Goal: Task Accomplishment & Management: Manage account settings

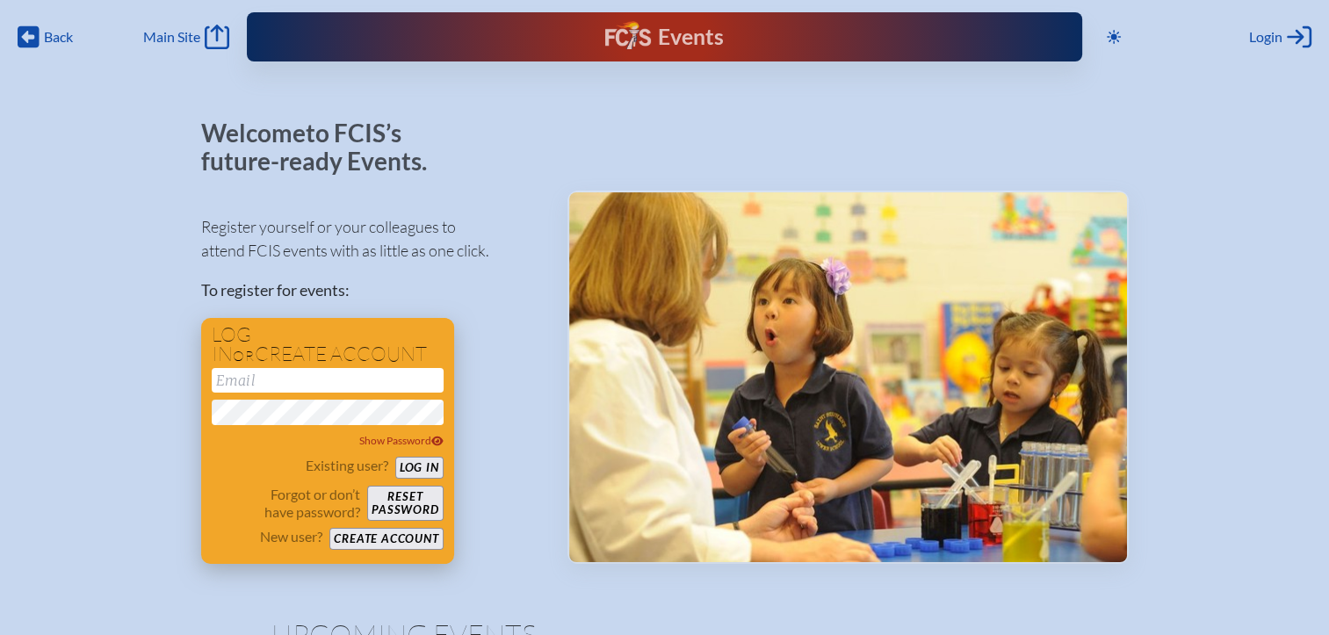
type input "[EMAIL_ADDRESS][DOMAIN_NAME]"
click at [401, 470] on button "Log in" at bounding box center [419, 468] width 48 height 22
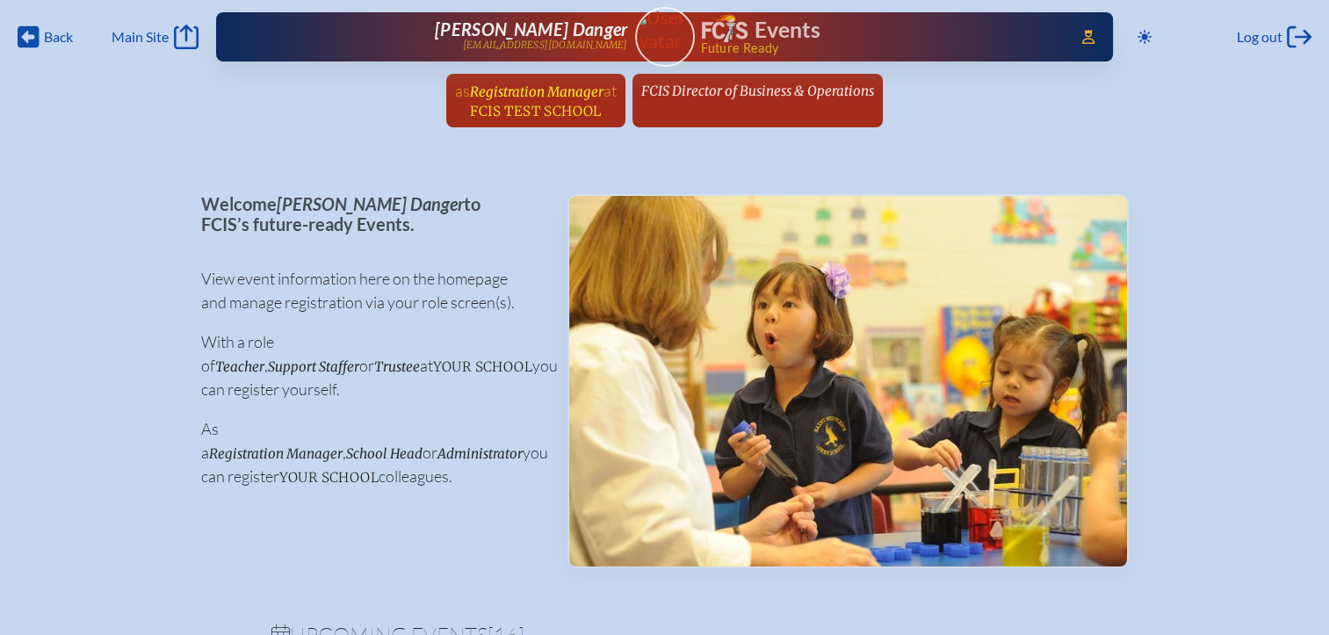
click at [583, 104] on span "FCIS Test School" at bounding box center [535, 111] width 131 height 17
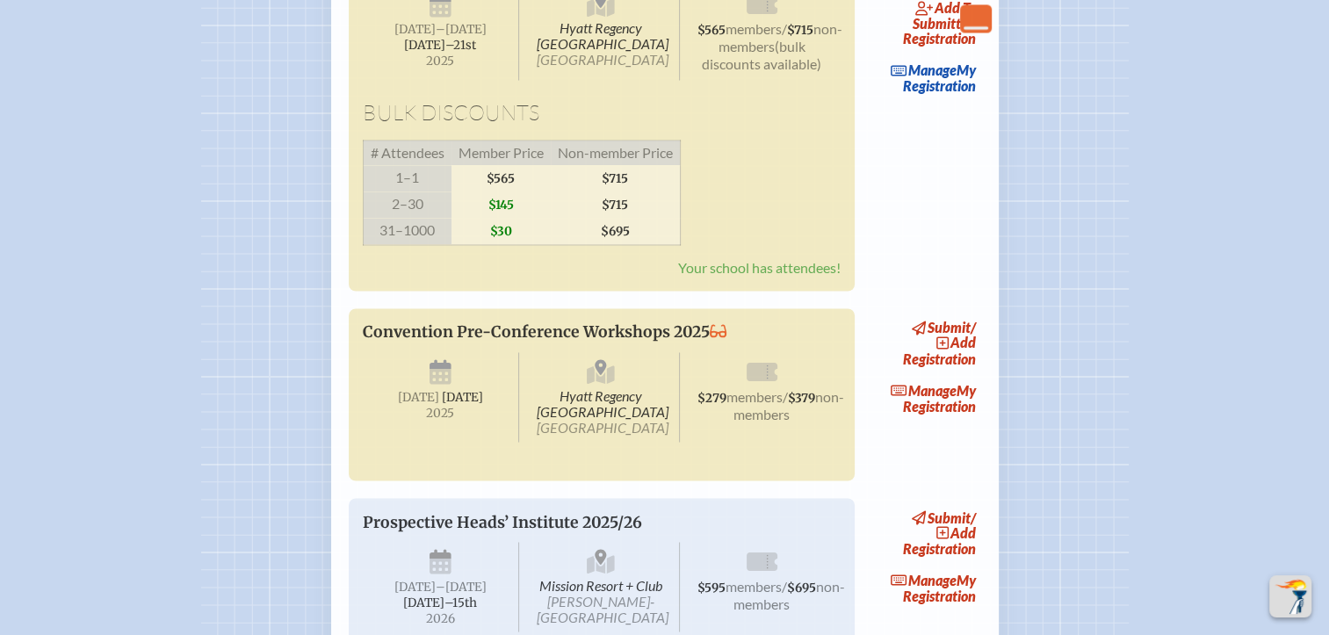
scroll to position [2987, 0]
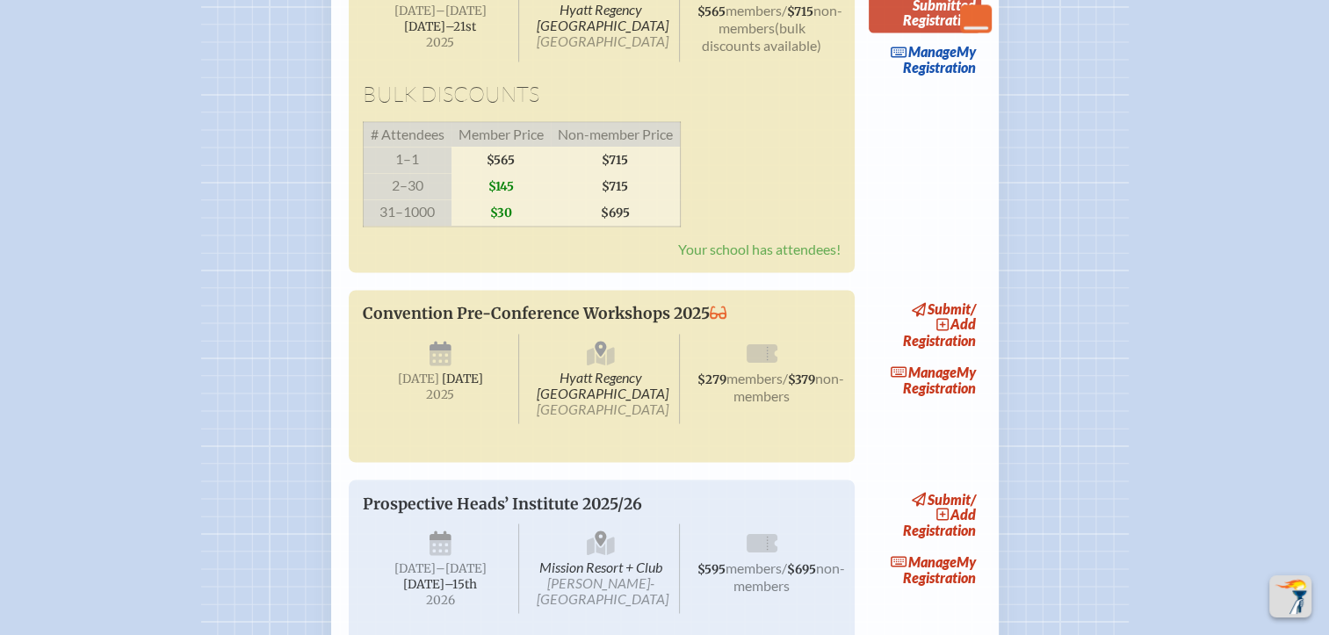
click at [970, 33] on link "add to submitted Registration" at bounding box center [925, 4] width 112 height 55
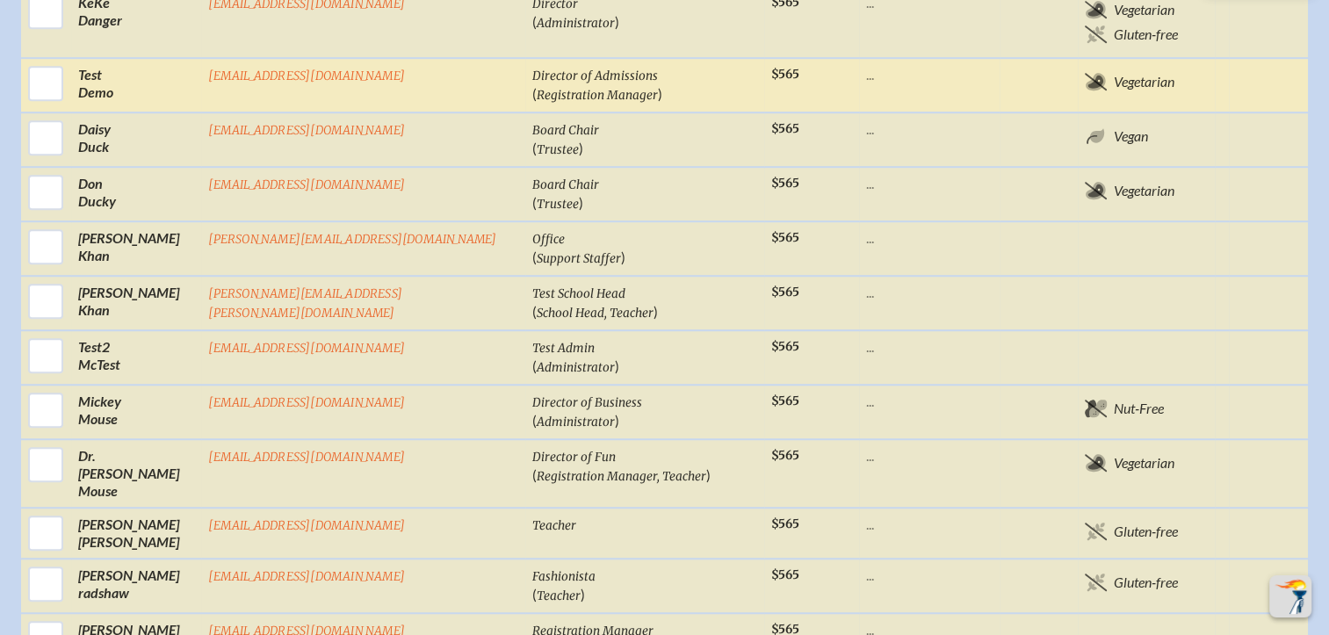
scroll to position [1318, 0]
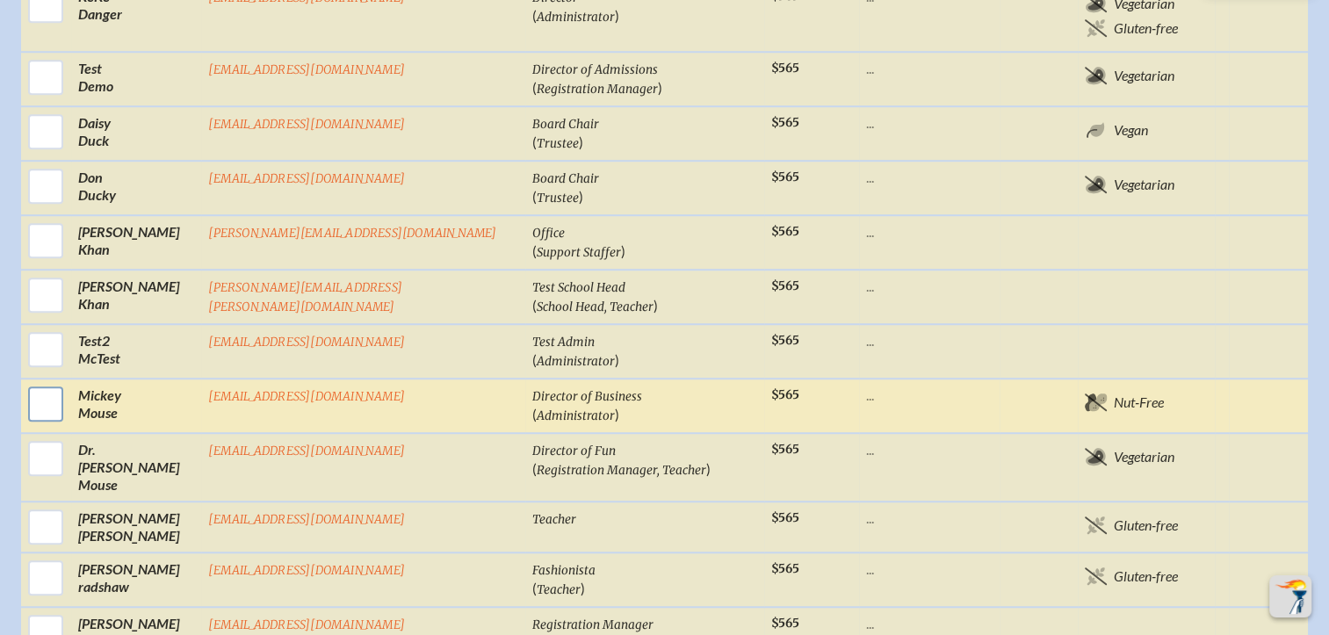
click at [68, 382] on input "checkbox" at bounding box center [46, 404] width 44 height 44
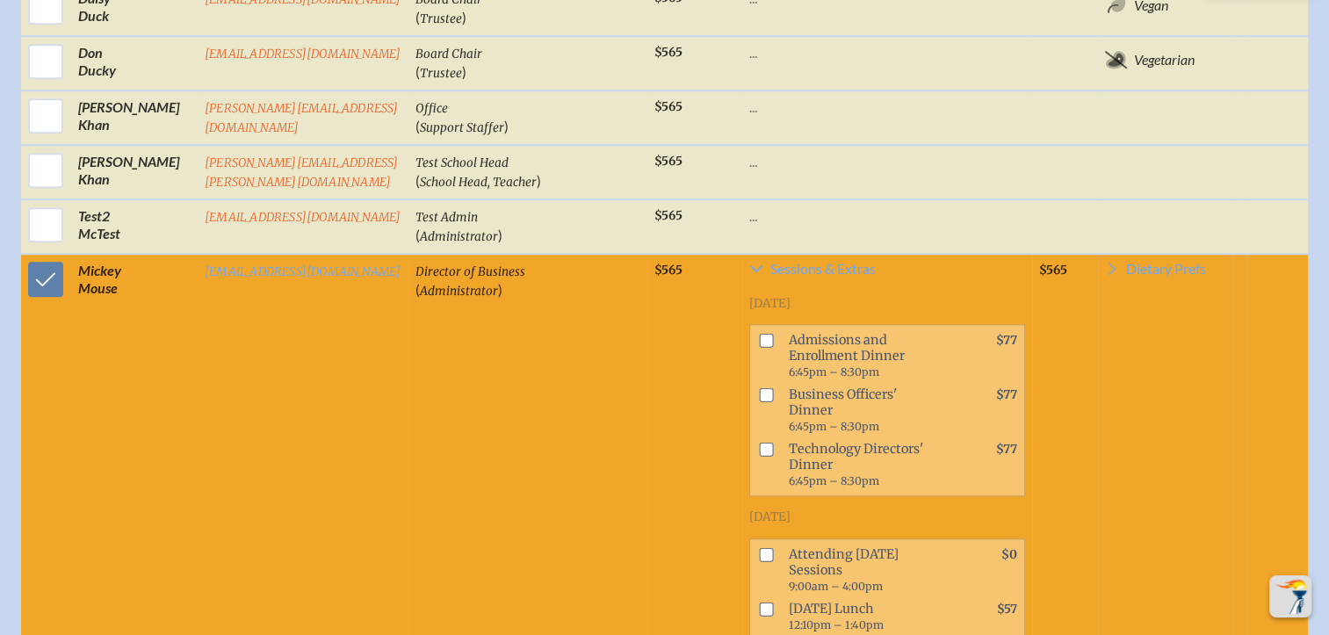
scroll to position [1423, 0]
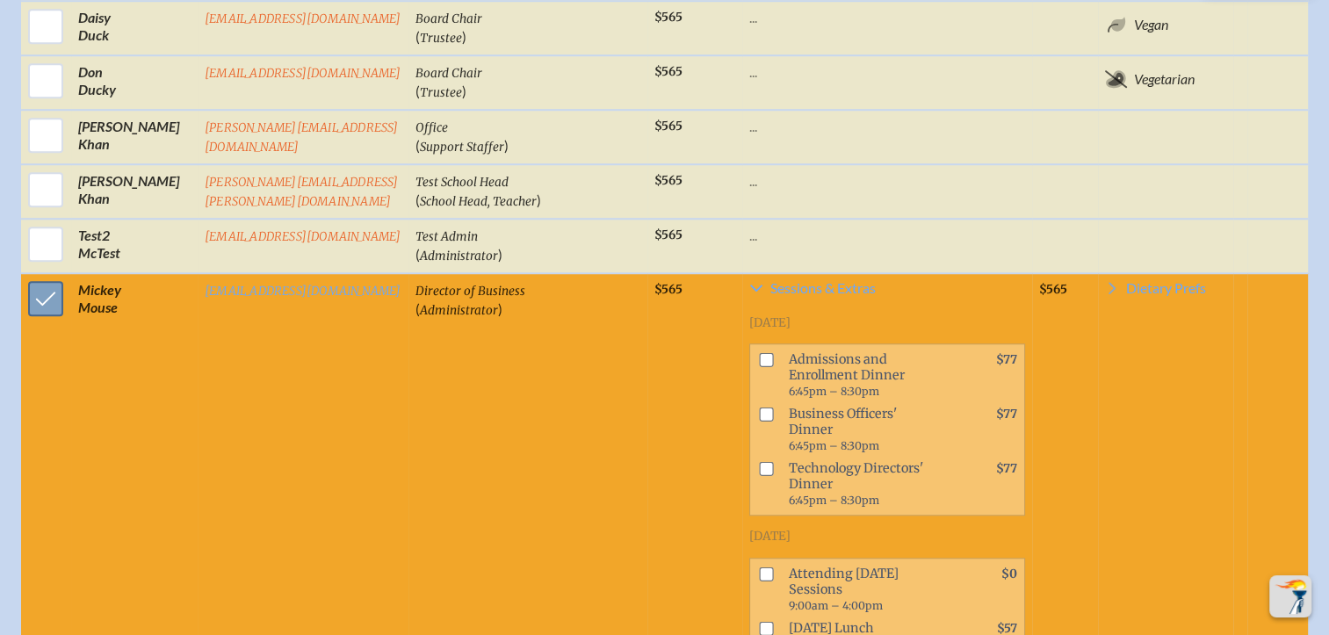
click at [35, 277] on input "checkbox" at bounding box center [46, 299] width 44 height 44
checkbox input "false"
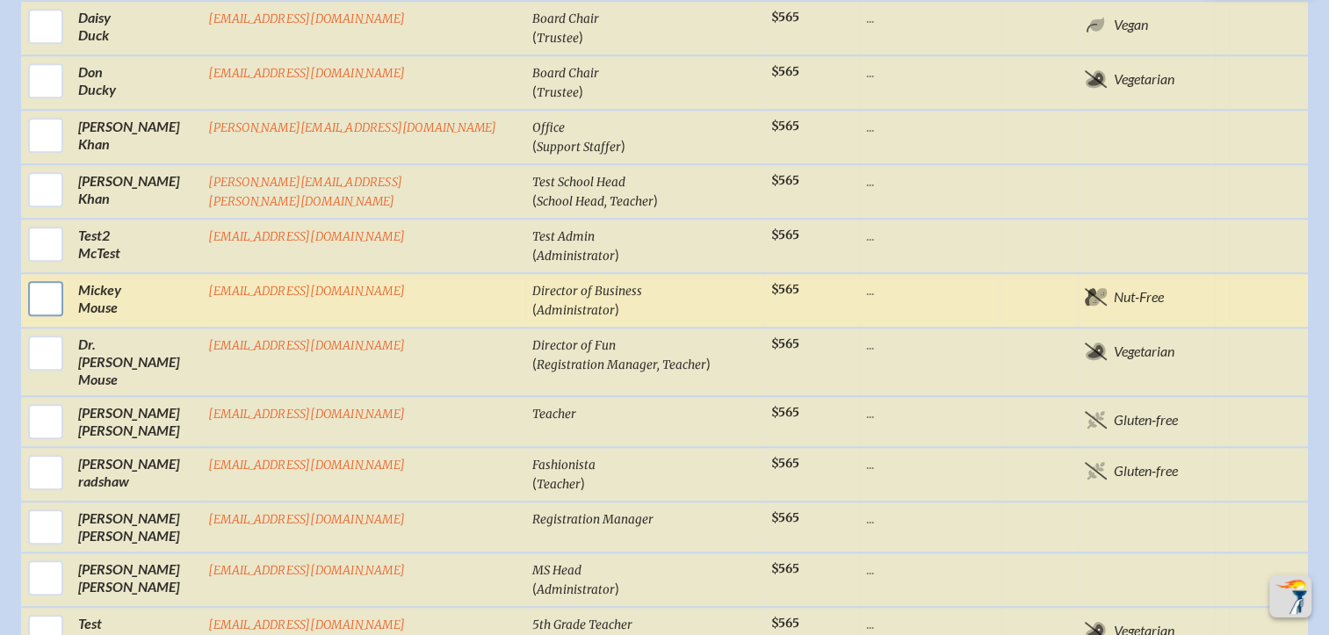
scroll to position [1406, 0]
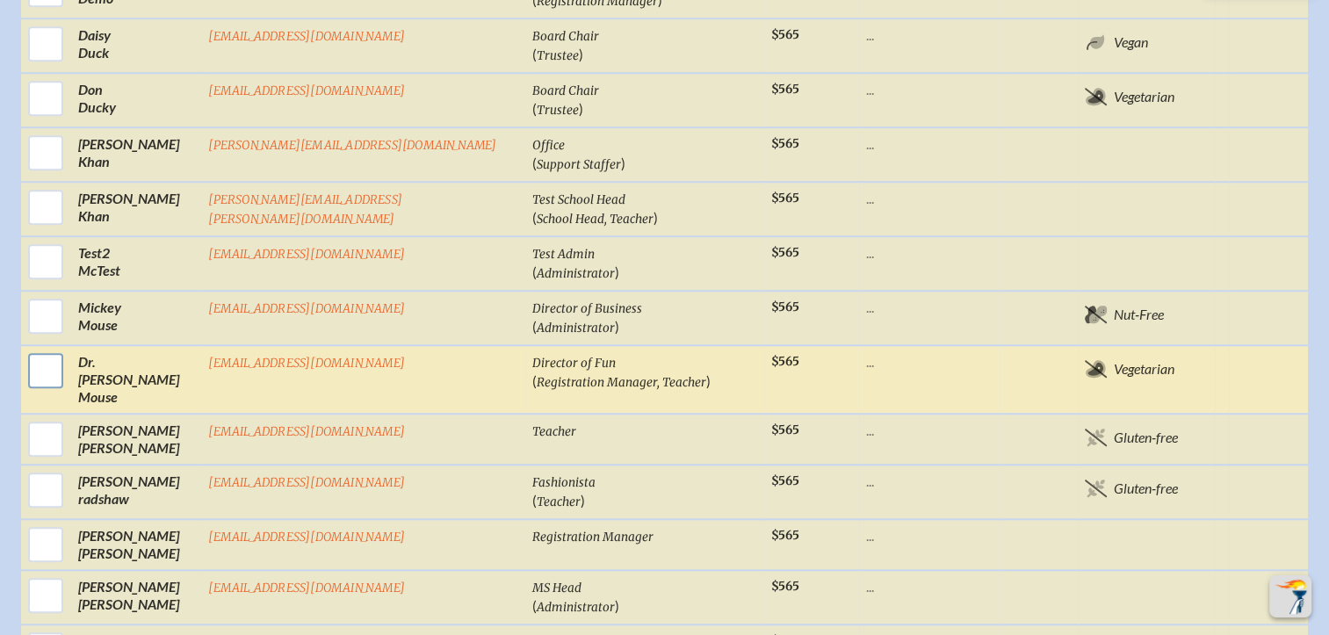
click at [68, 349] on input "checkbox" at bounding box center [46, 371] width 44 height 44
checkbox input "true"
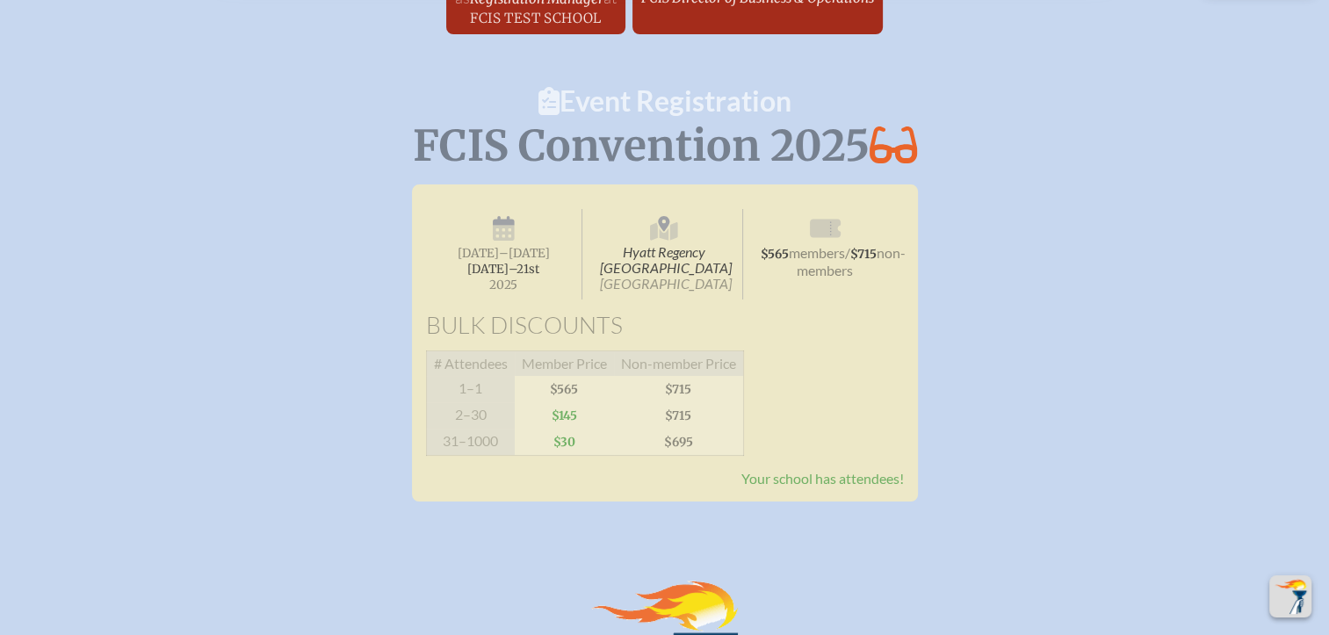
scroll to position [0, 0]
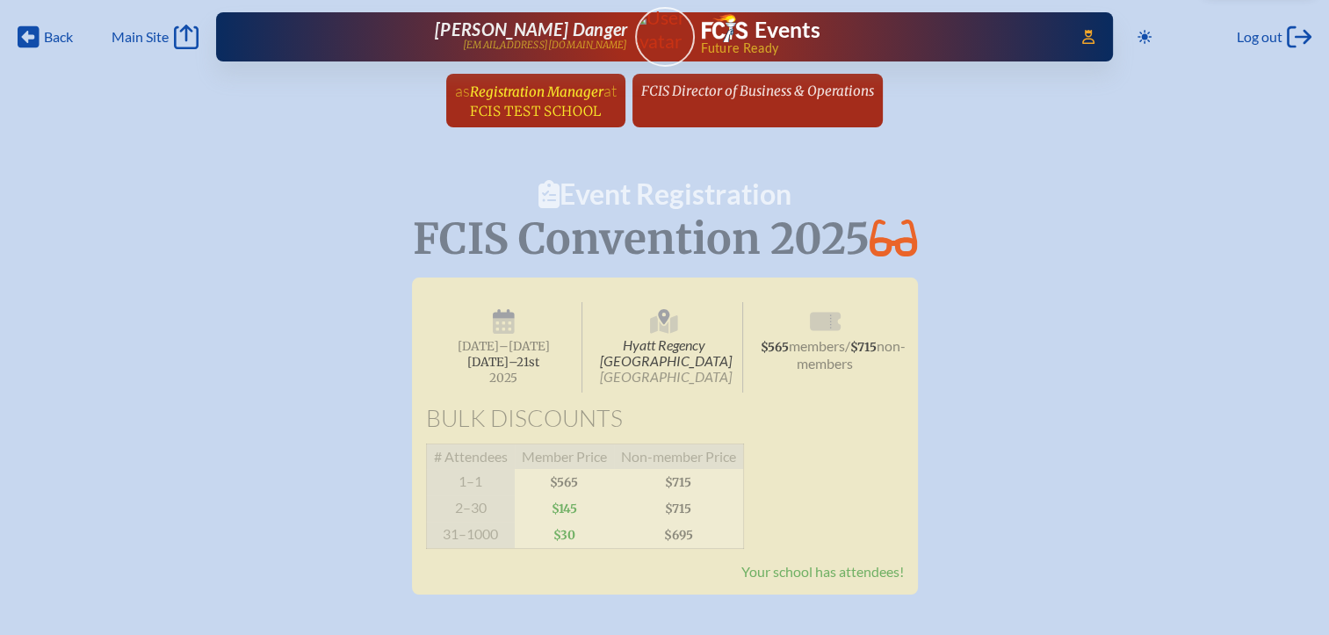
drag, startPoint x: 589, startPoint y: 108, endPoint x: 670, endPoint y: 153, distance: 93.2
click at [588, 108] on span "FCIS Test School" at bounding box center [535, 111] width 131 height 17
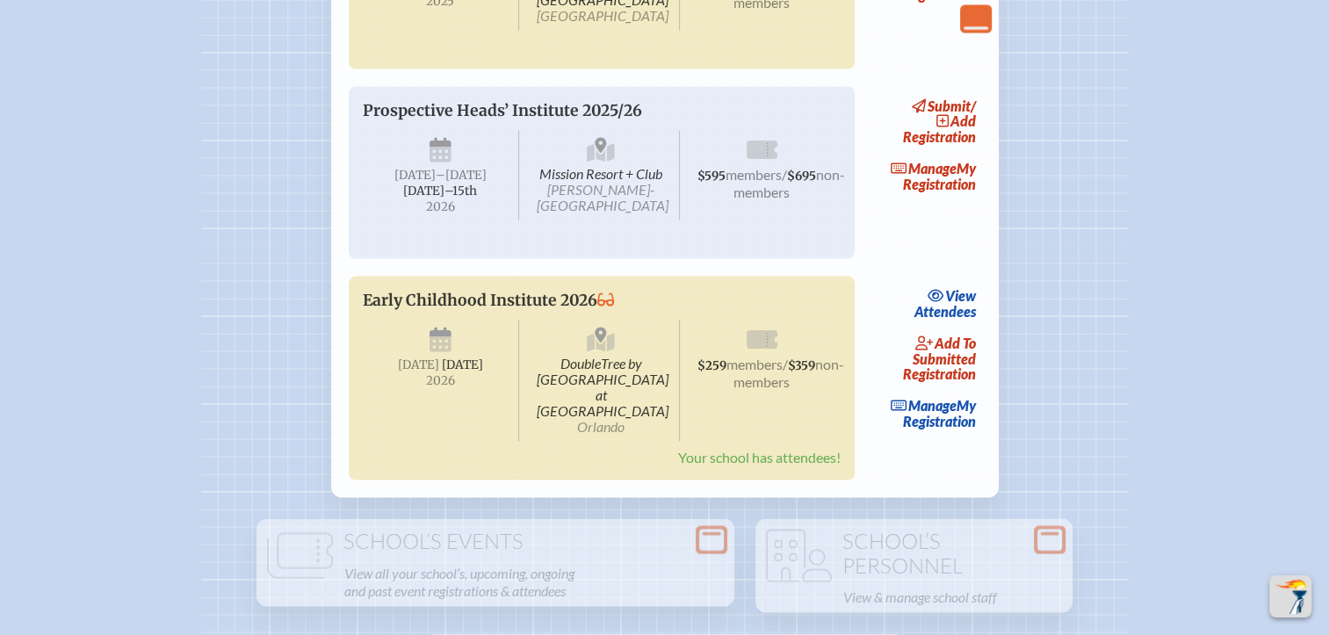
scroll to position [3251, 0]
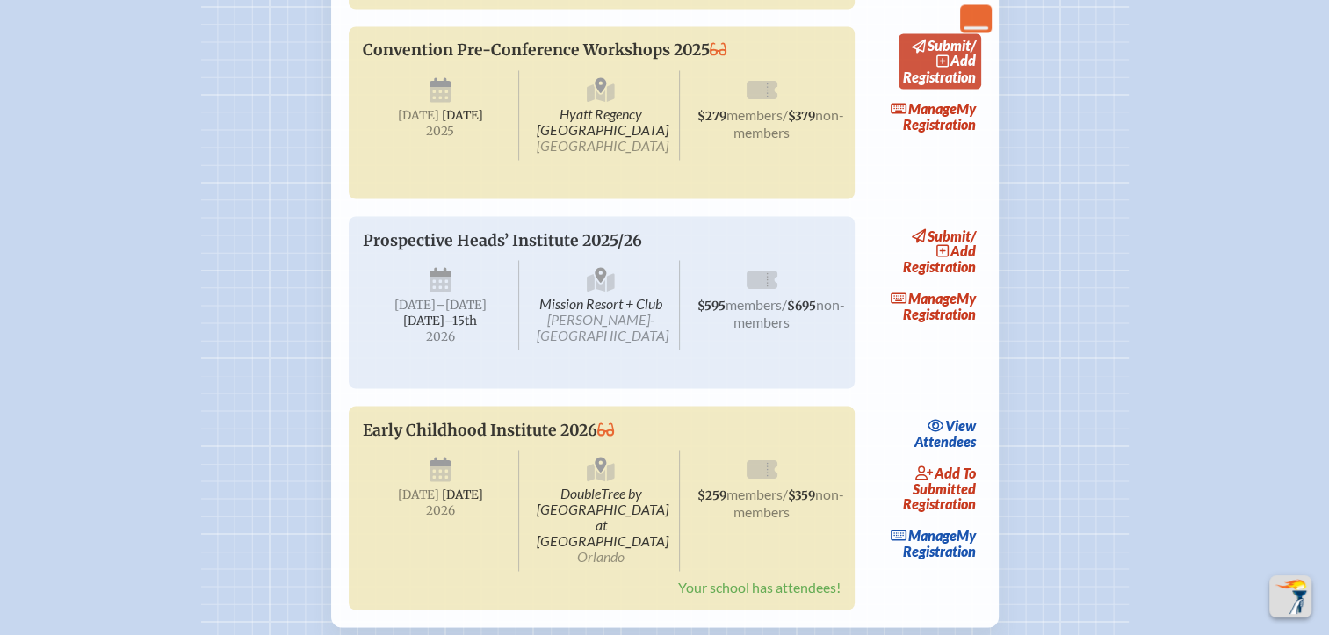
click at [949, 67] on icon at bounding box center [943, 60] width 12 height 12
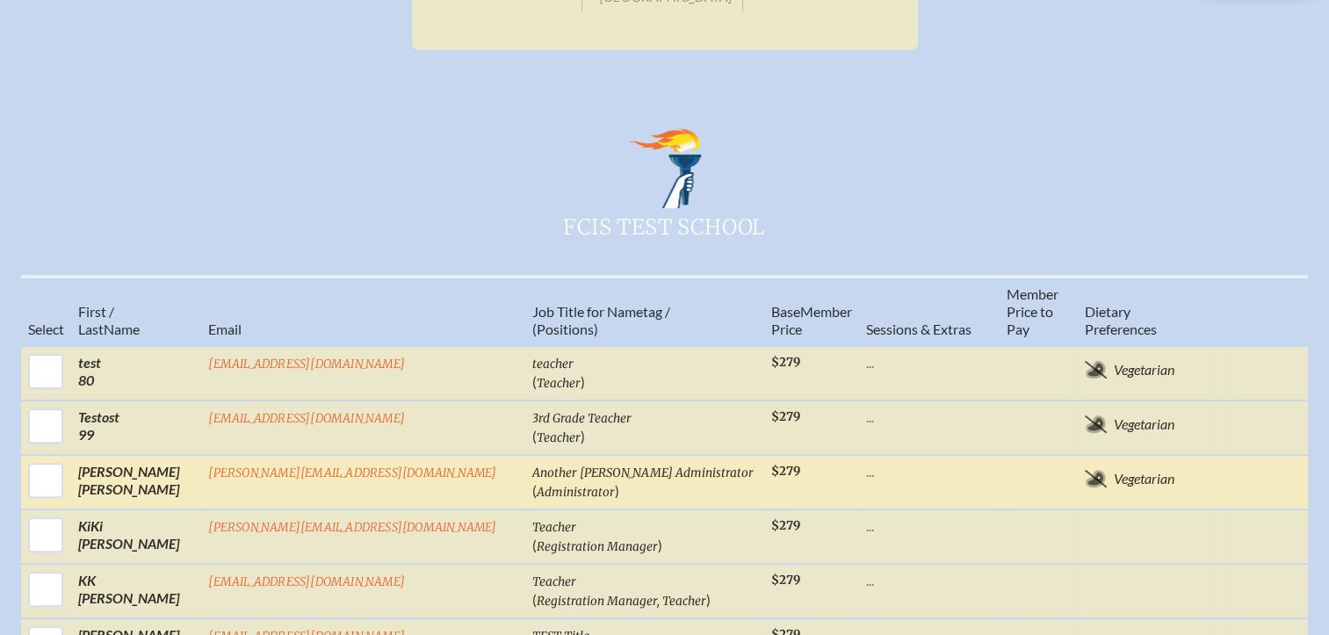
scroll to position [439, 0]
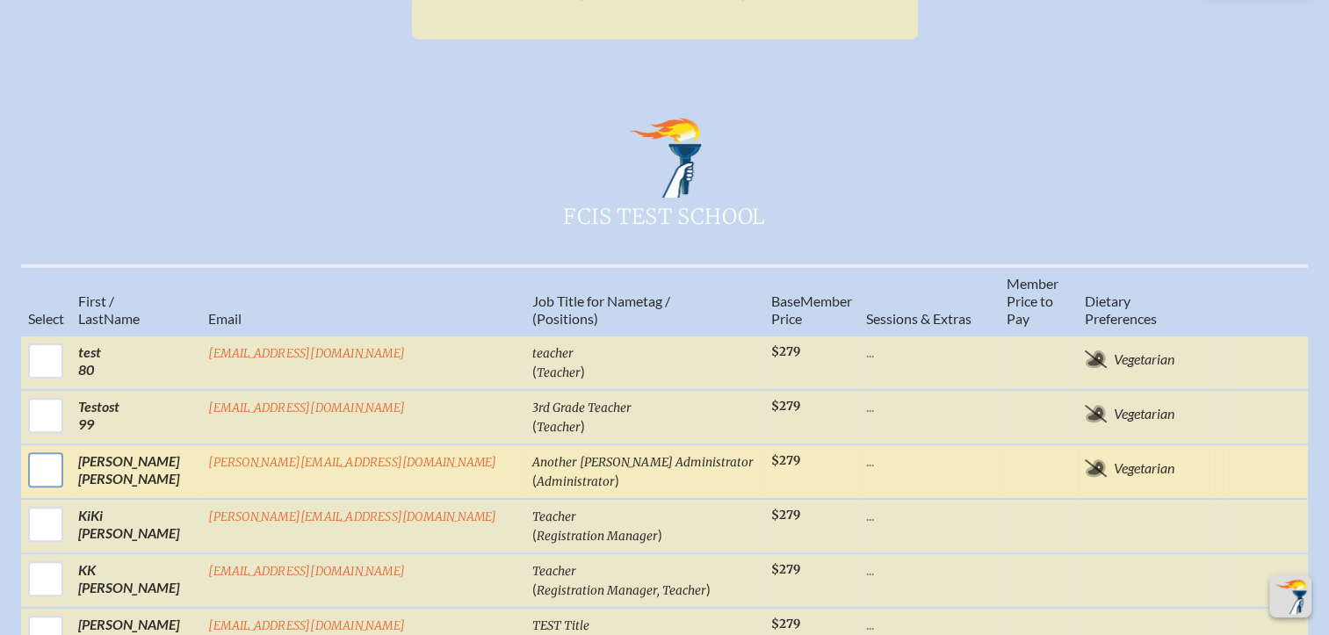
click at [68, 472] on input "checkbox" at bounding box center [46, 470] width 44 height 44
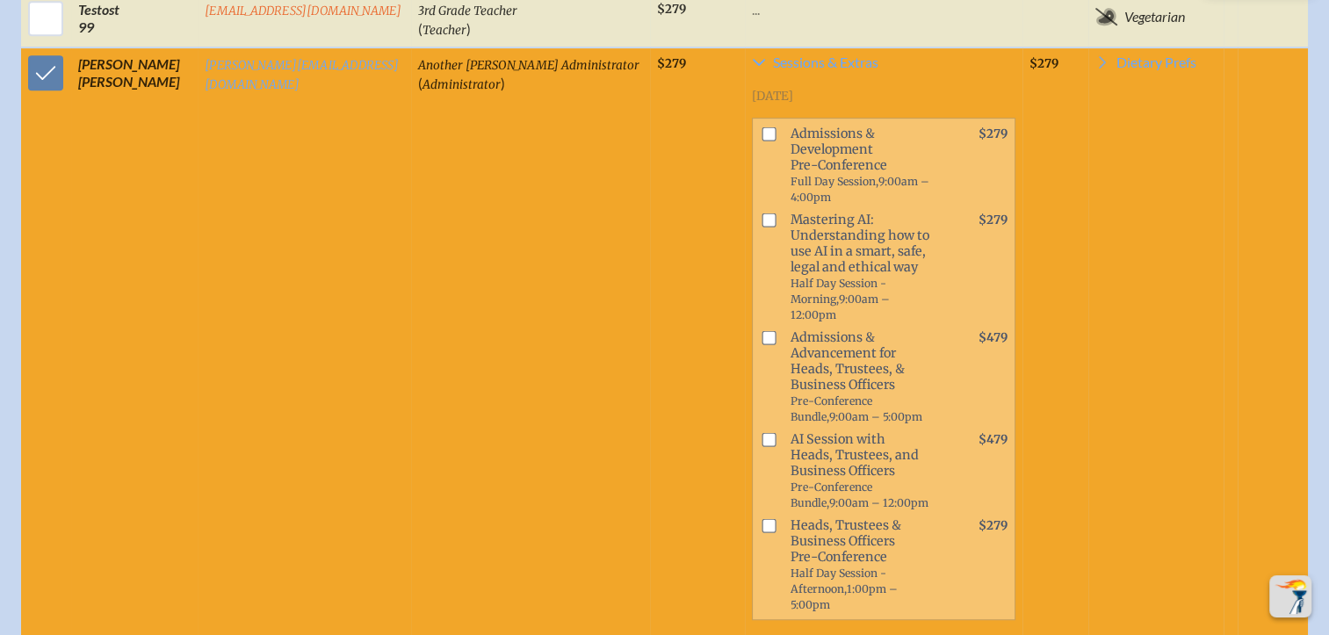
scroll to position [879, 0]
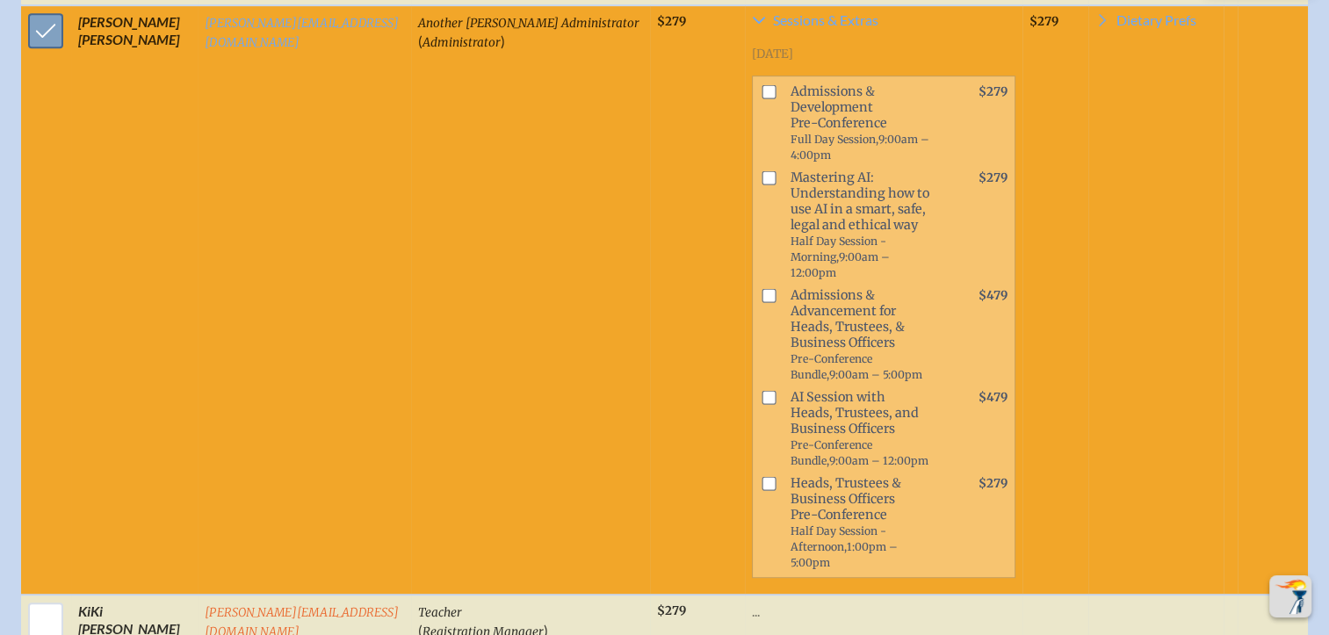
click at [47, 47] on input "checkbox" at bounding box center [46, 31] width 44 height 44
checkbox input "false"
